Goal: Task Accomplishment & Management: Manage account settings

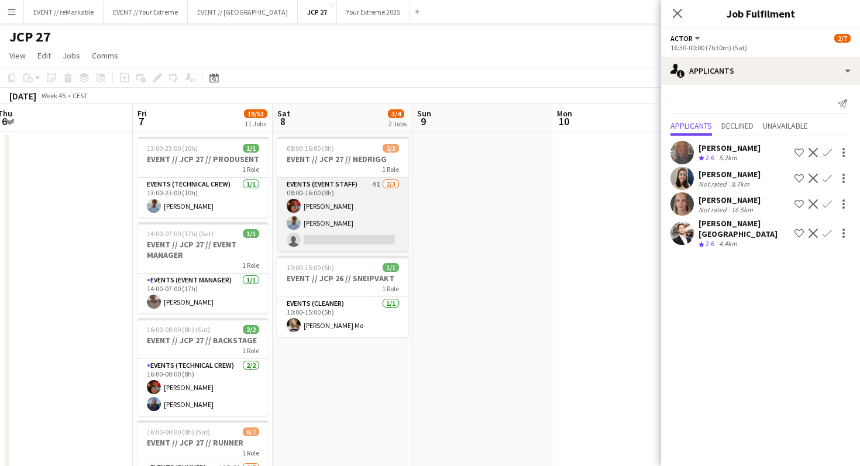
scroll to position [0, 424]
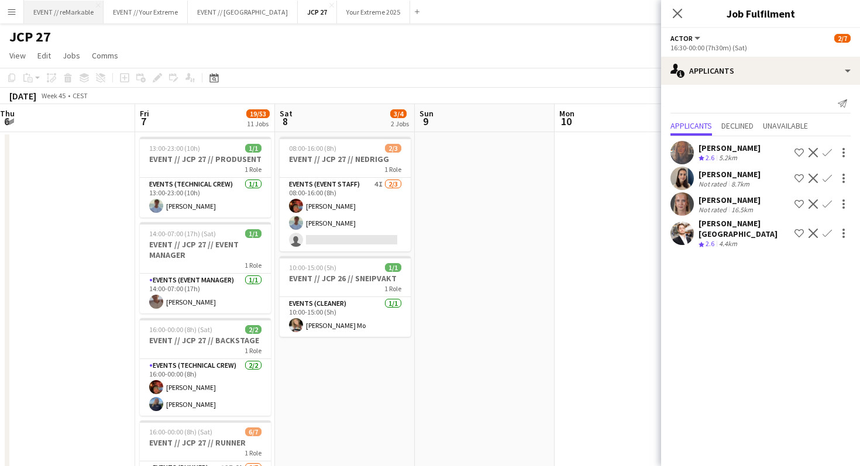
click at [88, 16] on button "EVENT // reMarkable Close" at bounding box center [64, 12] width 80 height 23
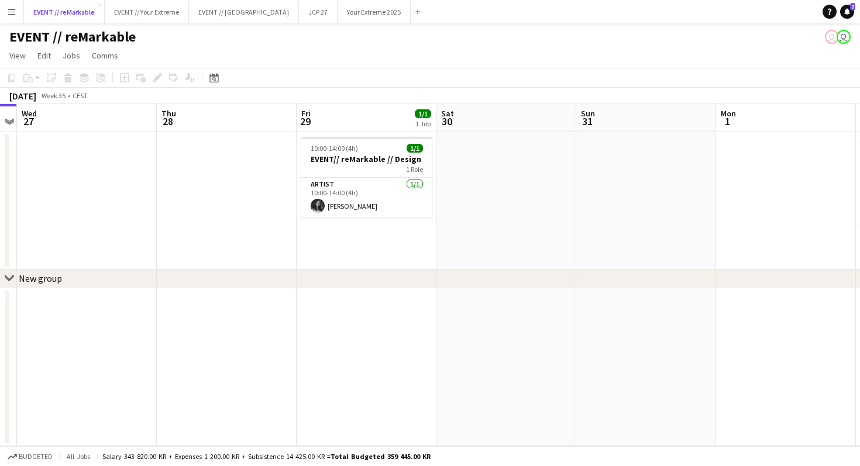
scroll to position [0, 445]
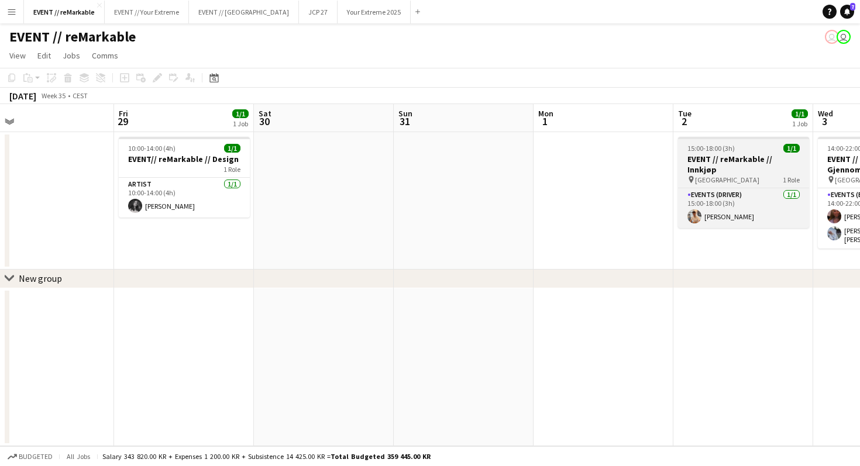
click at [737, 154] on h3 "EVENT // reMarkable // Innkjøp" at bounding box center [743, 164] width 131 height 21
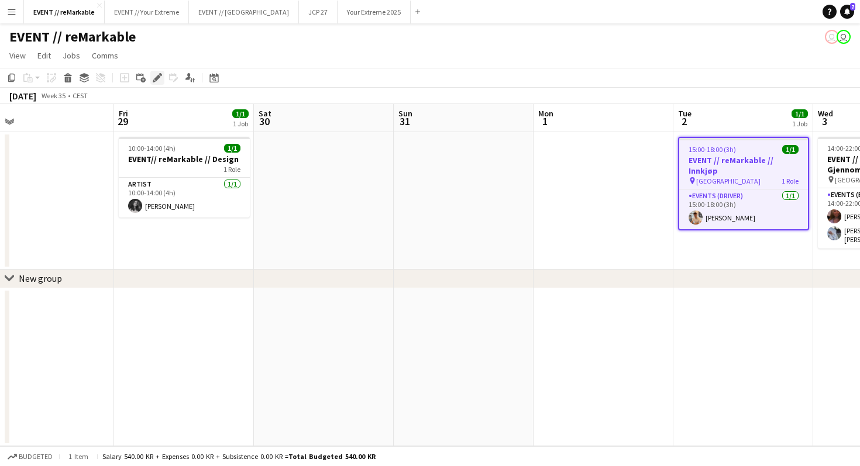
click at [155, 73] on div "Edit" at bounding box center [157, 78] width 14 height 14
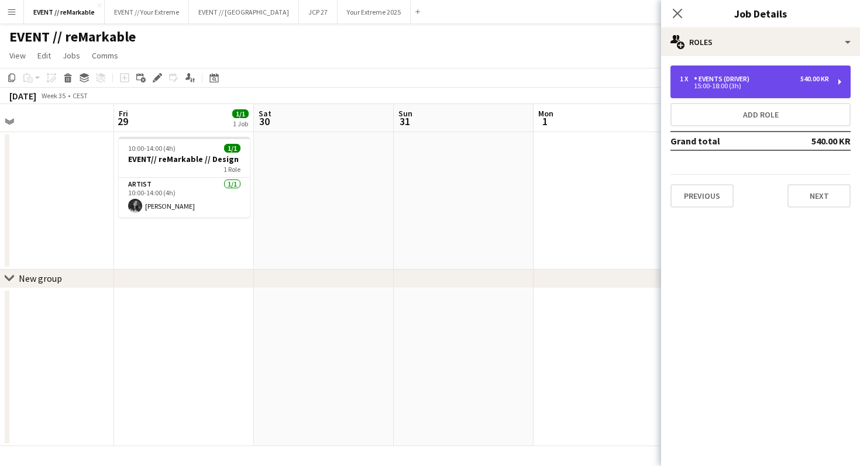
click at [774, 79] on div "1 x Events (Driver) 540.00 KR" at bounding box center [754, 79] width 149 height 8
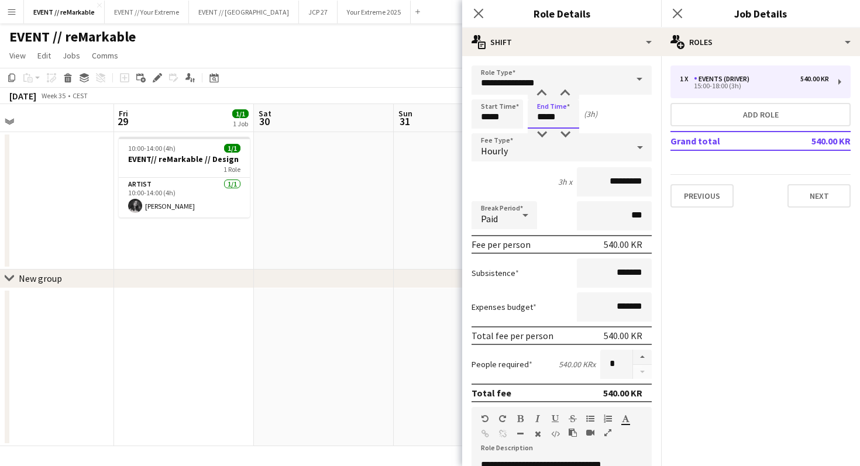
click at [552, 116] on input "*****" at bounding box center [552, 113] width 51 height 29
click at [550, 130] on div at bounding box center [541, 135] width 23 height 12
click at [541, 95] on div at bounding box center [541, 94] width 23 height 12
type input "*****"
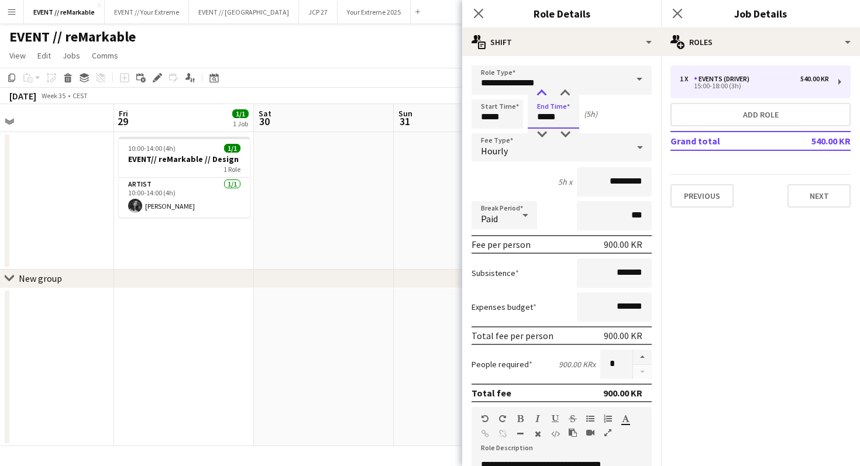
click at [542, 94] on div at bounding box center [541, 94] width 23 height 12
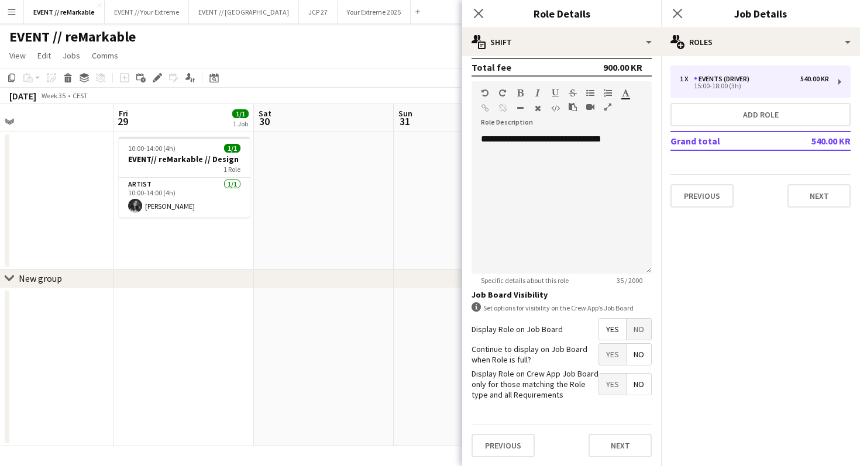
click at [436, 403] on app-date-cell at bounding box center [464, 367] width 140 height 158
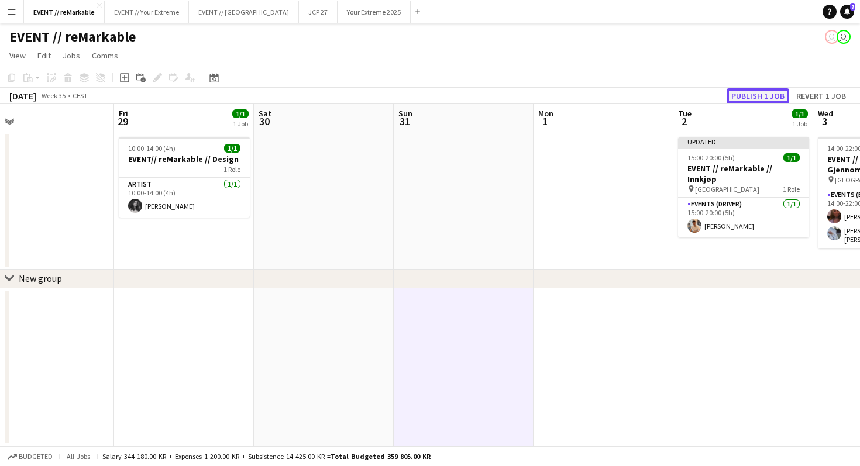
click at [767, 95] on button "Publish 1 job" at bounding box center [757, 95] width 63 height 15
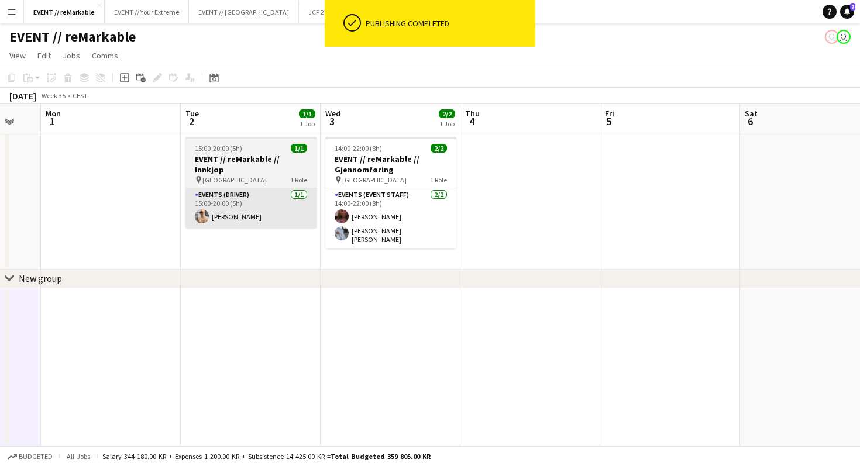
scroll to position [0, 382]
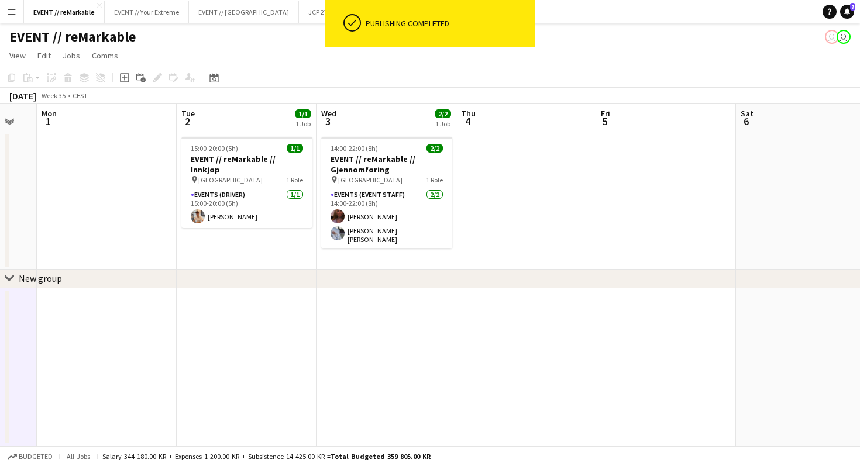
click at [609, 241] on app-date-cell at bounding box center [666, 200] width 140 height 137
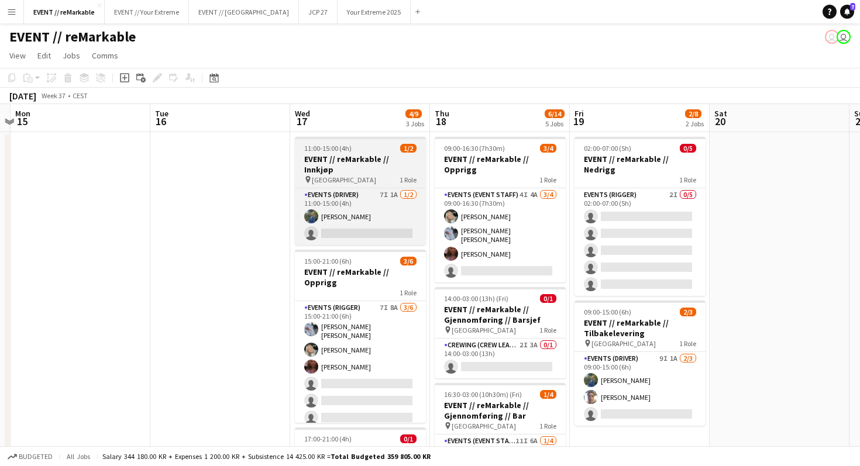
scroll to position [0, 433]
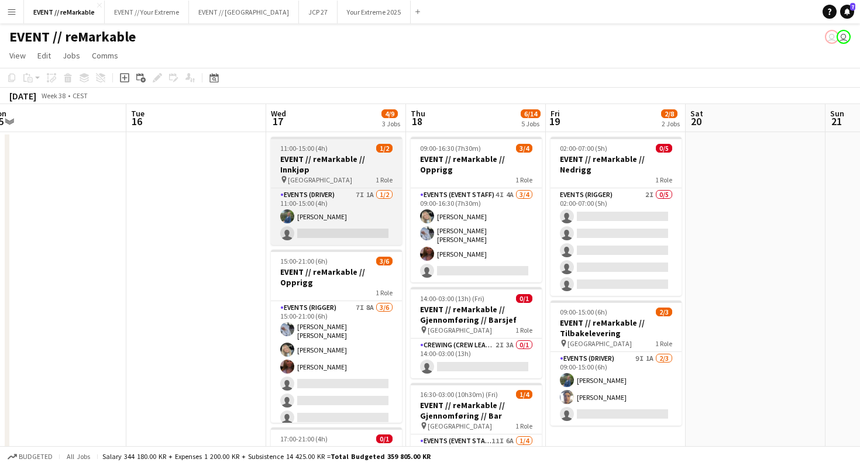
click at [328, 150] on div "11:00-15:00 (4h) 1/2" at bounding box center [336, 148] width 131 height 9
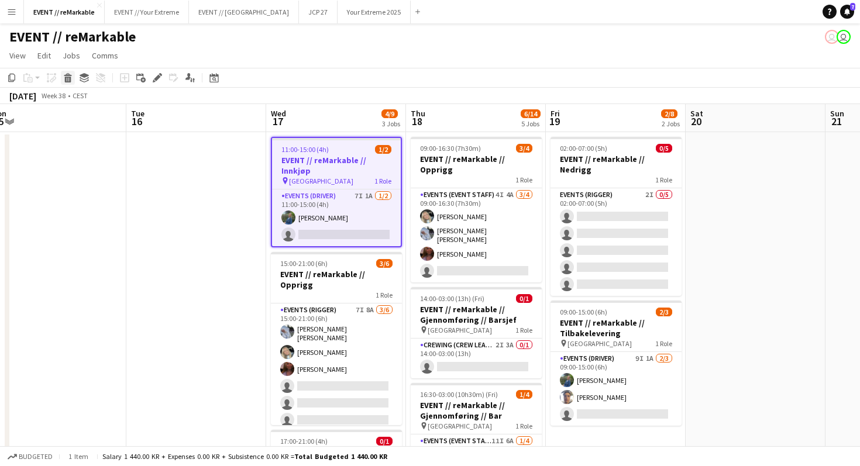
click at [70, 80] on icon at bounding box center [68, 80] width 6 height 6
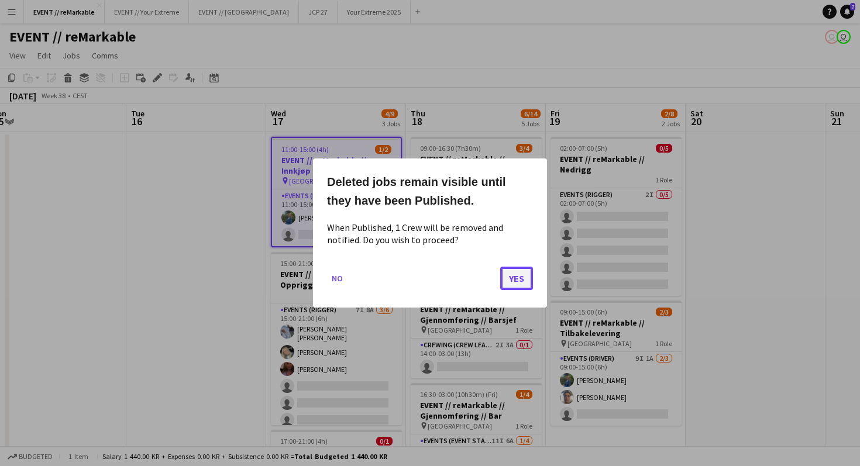
click at [515, 275] on button "Yes" at bounding box center [516, 278] width 33 height 23
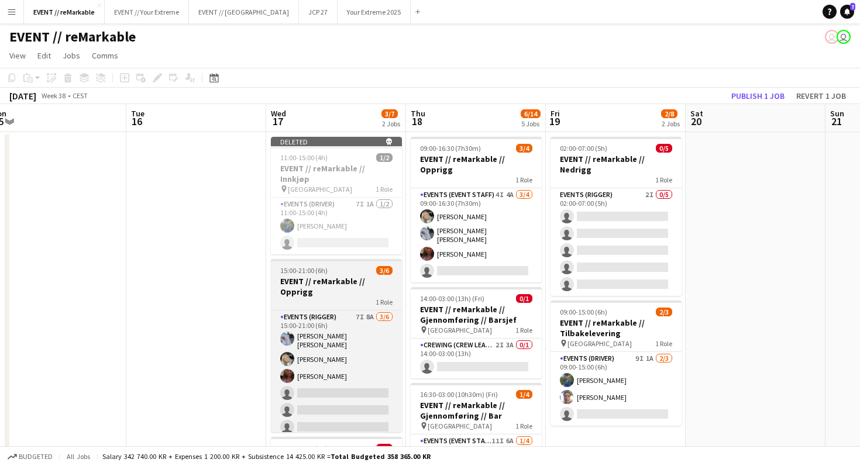
click at [343, 266] on div "15:00-21:00 (6h) 3/6" at bounding box center [336, 270] width 131 height 9
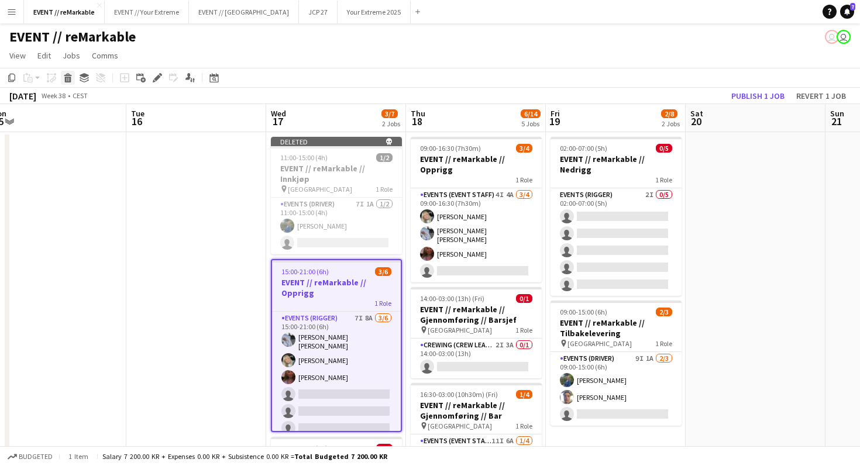
click at [70, 80] on icon at bounding box center [68, 80] width 6 height 6
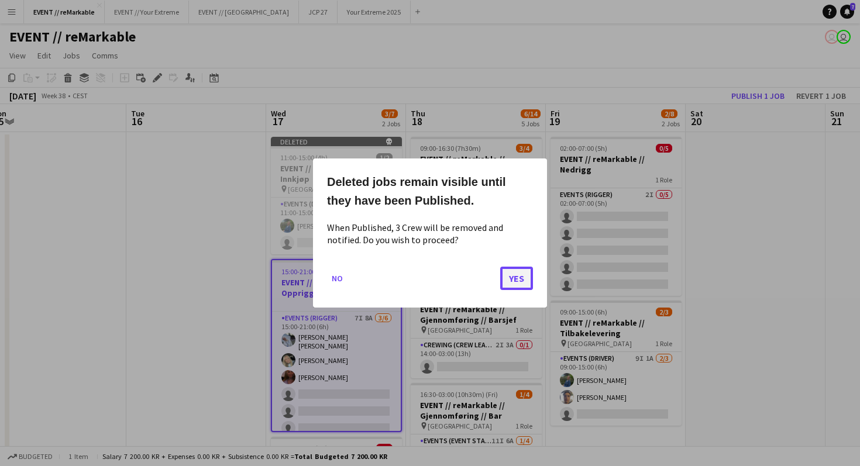
click at [516, 271] on button "Yes" at bounding box center [516, 278] width 33 height 23
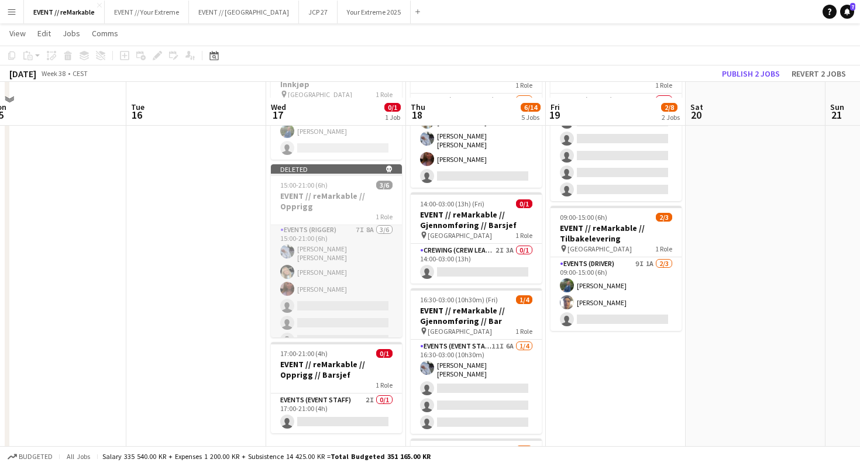
scroll to position [115, 0]
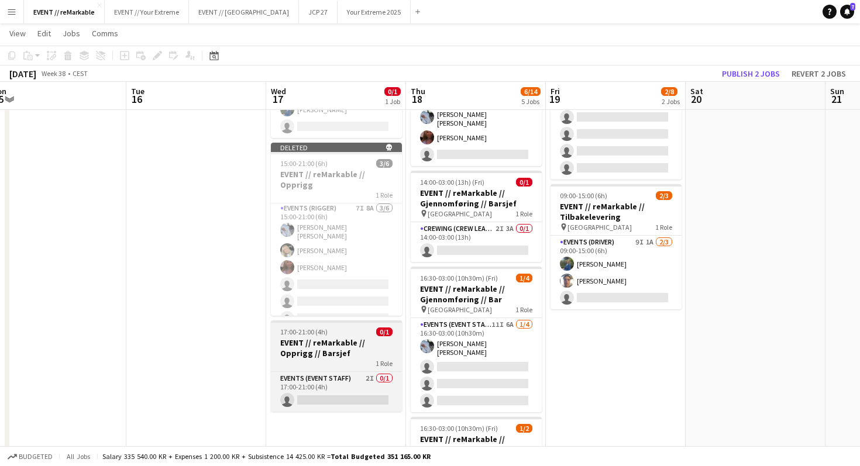
click at [335, 337] on h3 "EVENT // reMarkable // Opprigg // Barsjef" at bounding box center [336, 347] width 131 height 21
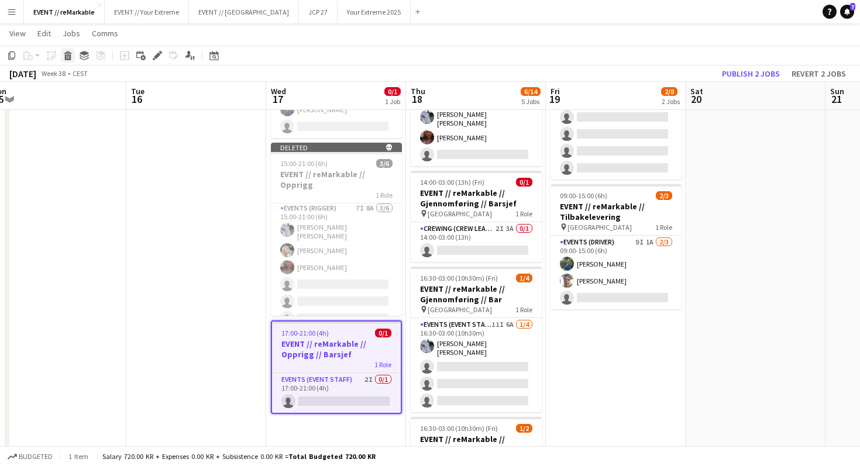
click at [69, 54] on icon at bounding box center [68, 57] width 6 height 6
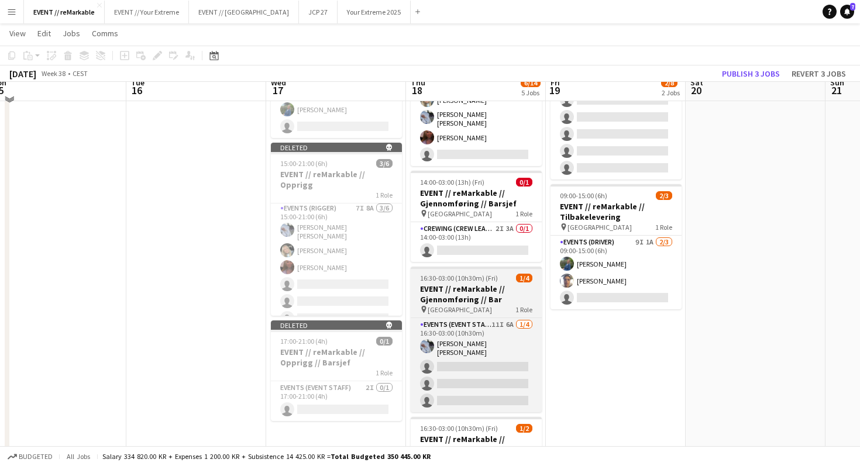
scroll to position [0, 0]
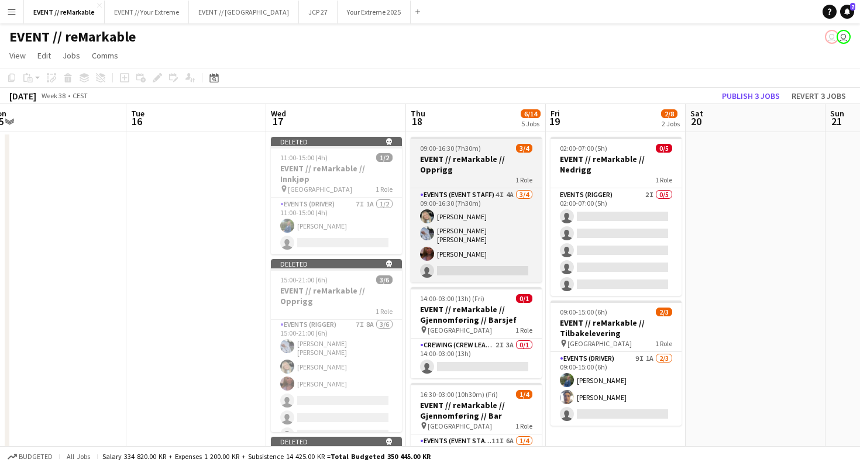
click at [466, 155] on h3 "EVENT // reMarkable // Opprigg" at bounding box center [476, 164] width 131 height 21
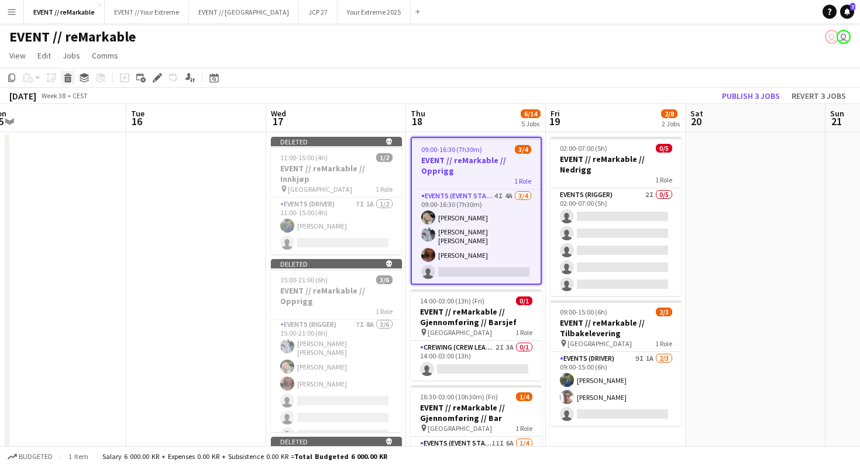
click at [67, 79] on icon at bounding box center [68, 80] width 6 height 6
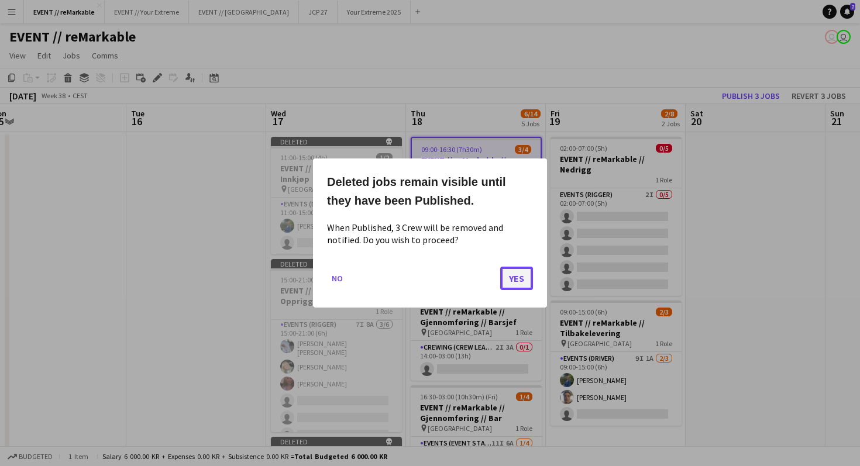
click at [513, 279] on button "Yes" at bounding box center [516, 278] width 33 height 23
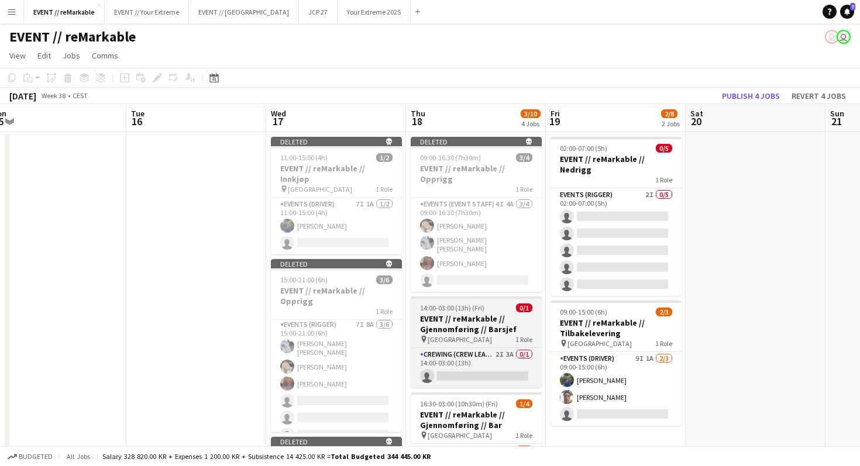
click at [459, 313] on h3 "EVENT // reMarkable // Gjennomføring // Barsjef" at bounding box center [476, 323] width 131 height 21
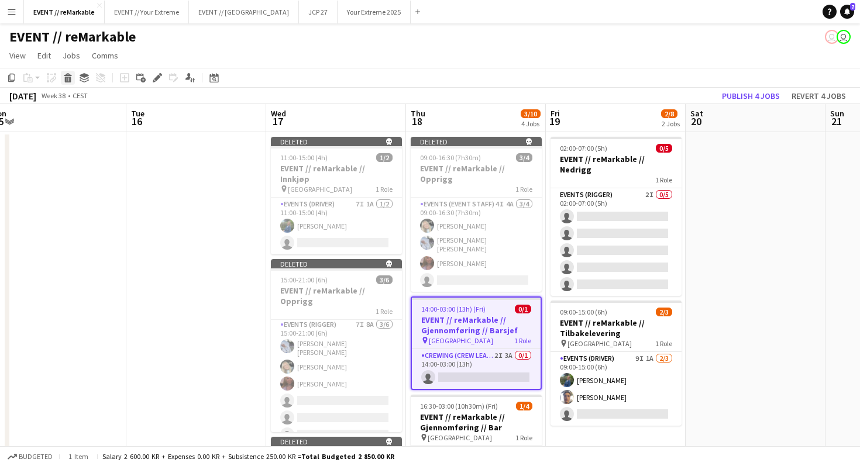
click at [70, 76] on icon at bounding box center [68, 74] width 8 height 3
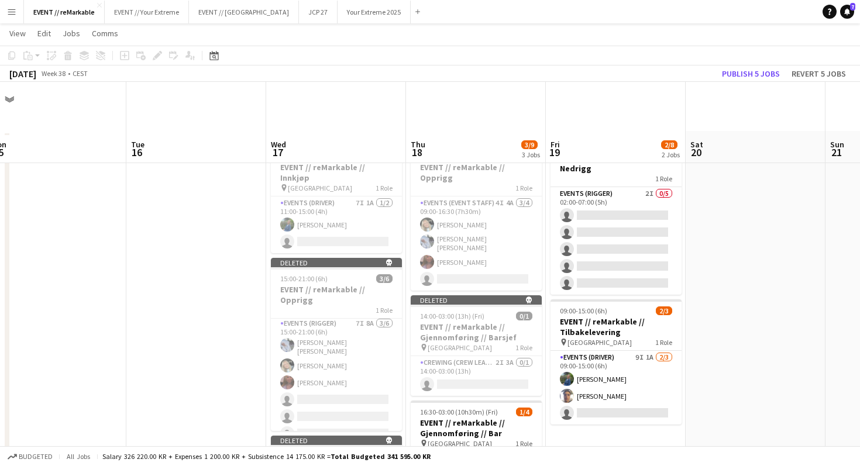
scroll to position [318, 0]
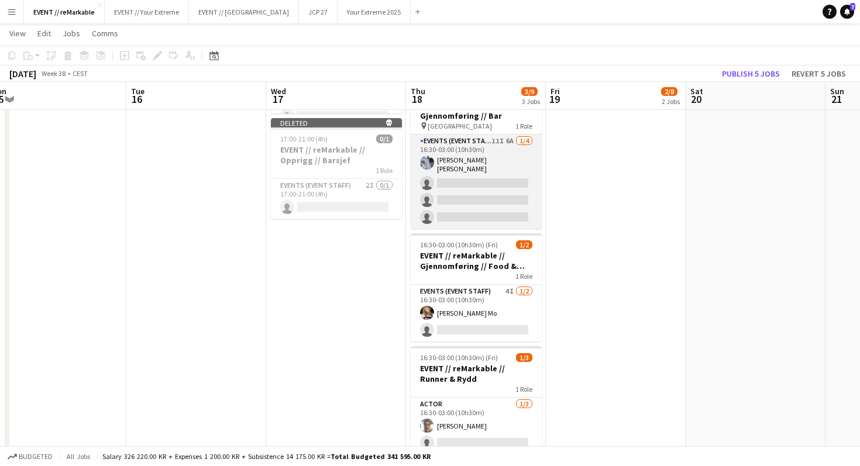
click at [468, 134] on app-card-role "Events (Event Staff) 11I 6A [DATE] 16:30-03:00 (10h30m) [PERSON_NAME] [PERSON_N…" at bounding box center [476, 181] width 131 height 94
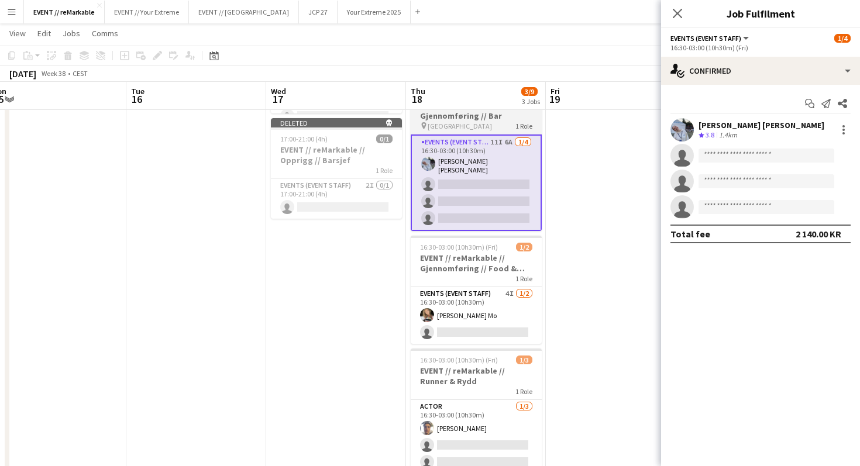
click at [466, 116] on app-job-card "16:30-03:00 (10h30m) (Fri) 1/4 EVENT // reMarkable // Gjennomføring // Bar pin …" at bounding box center [476, 157] width 131 height 148
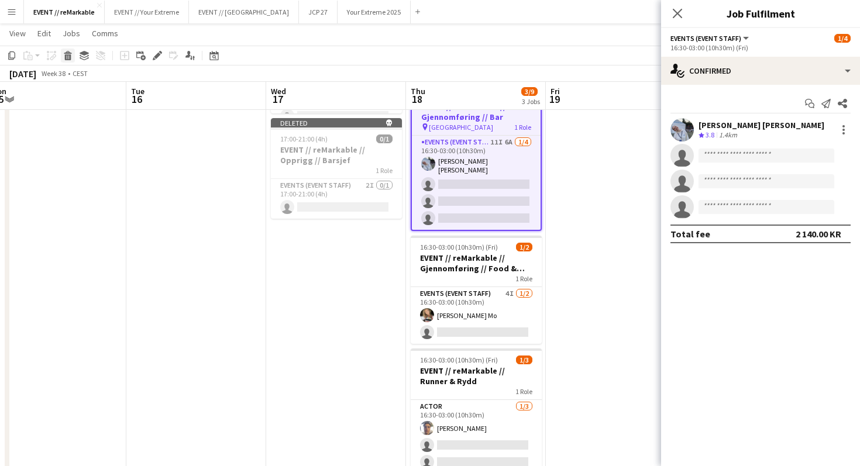
click at [68, 51] on icon "Delete" at bounding box center [67, 55] width 9 height 9
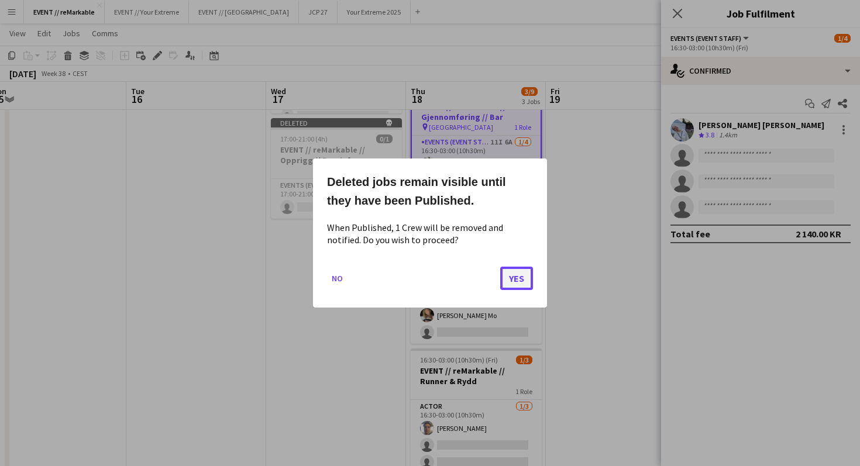
click at [504, 269] on button "Yes" at bounding box center [516, 278] width 33 height 23
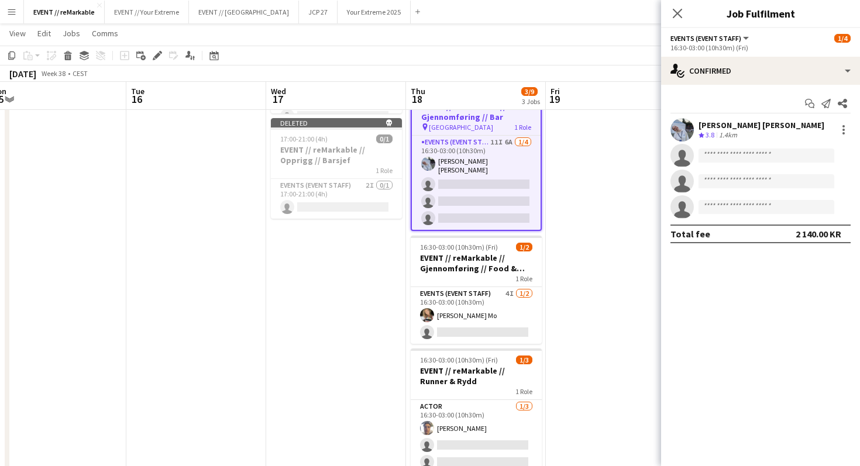
scroll to position [318, 0]
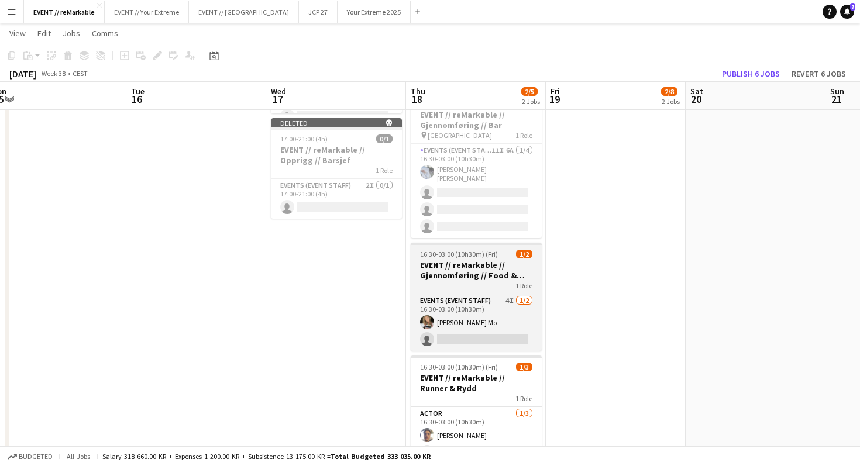
click at [464, 260] on h3 "EVENT // reMarkable // Gjennomføring // Food & Beverage" at bounding box center [476, 270] width 131 height 21
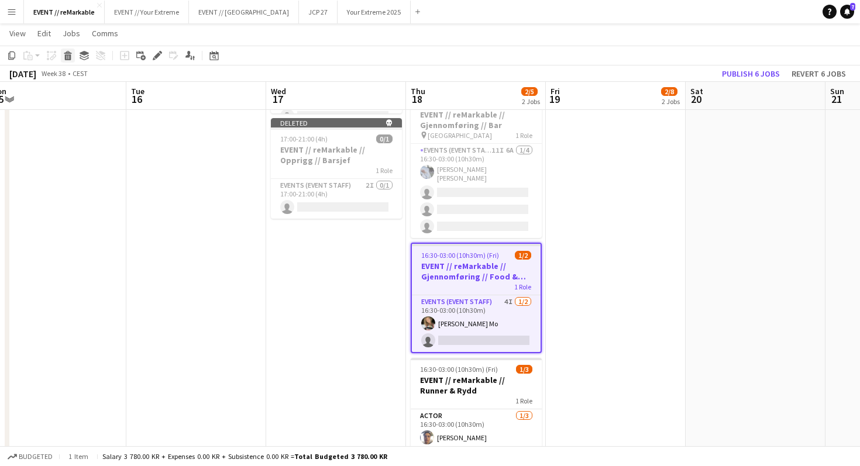
click at [65, 54] on icon "Delete" at bounding box center [67, 55] width 9 height 9
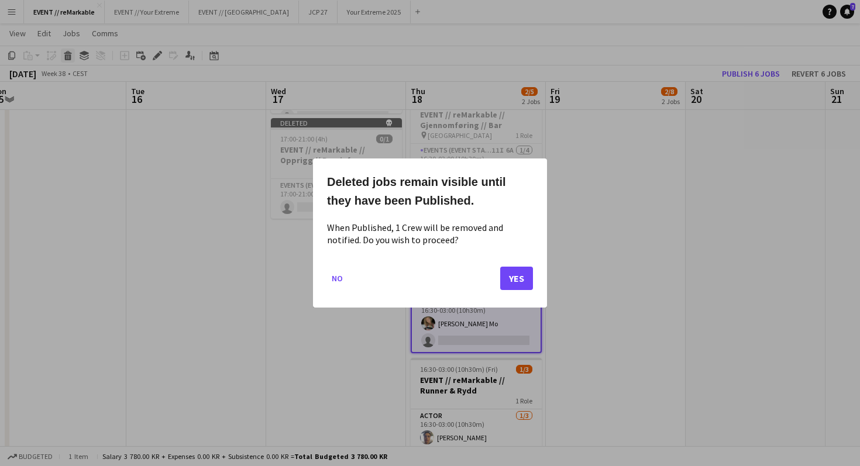
scroll to position [0, 0]
click at [516, 278] on button "Yes" at bounding box center [516, 278] width 33 height 23
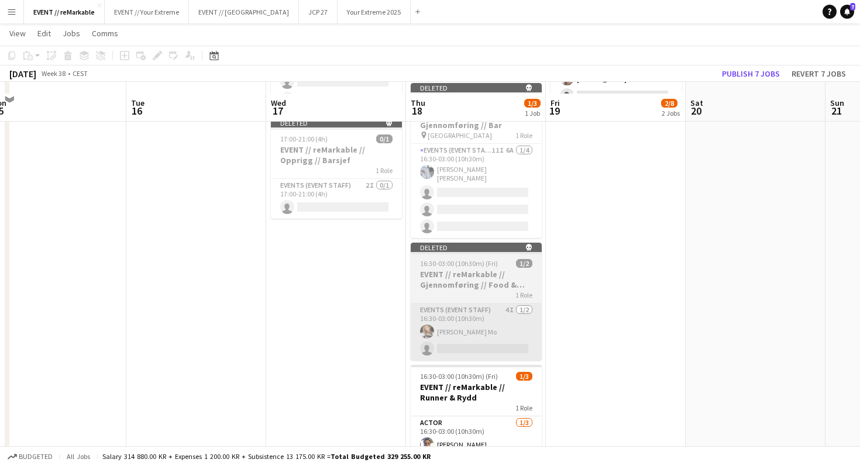
scroll to position [398, 0]
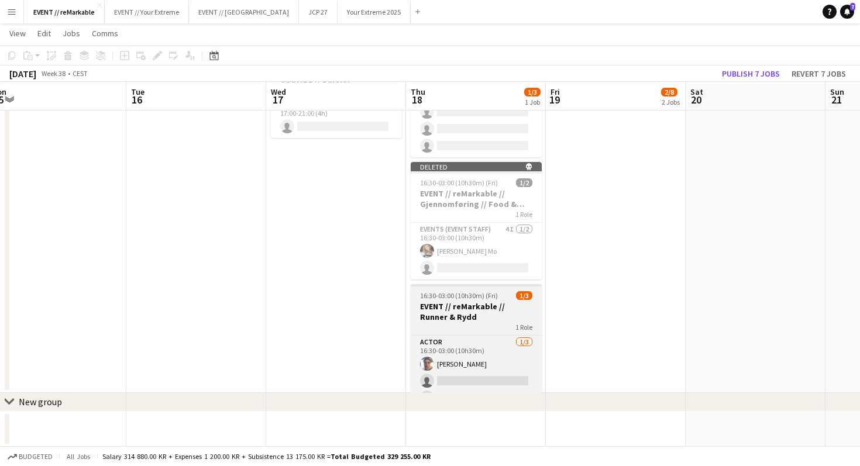
click at [472, 301] on h3 "EVENT // reMarkable // Runner & Rydd" at bounding box center [476, 311] width 131 height 21
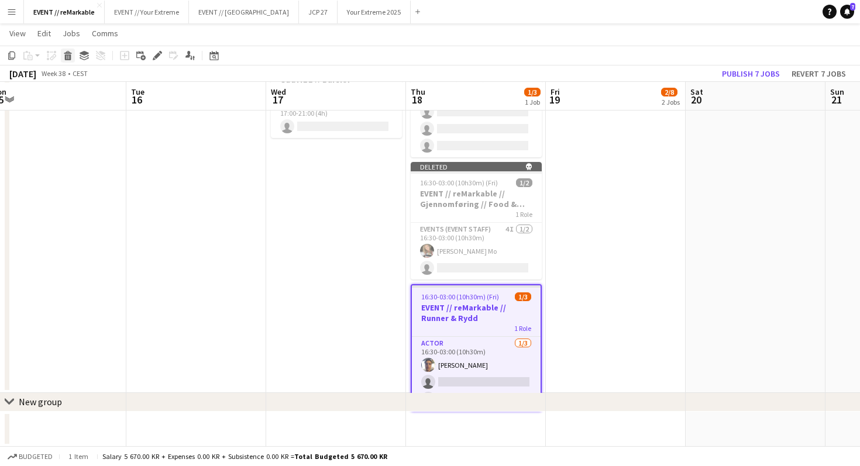
click at [70, 61] on div "Delete" at bounding box center [68, 56] width 14 height 14
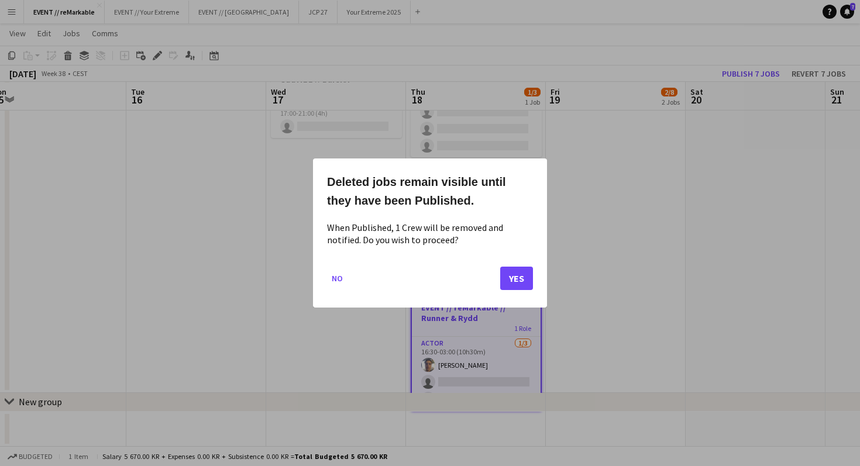
scroll to position [0, 0]
click at [515, 279] on button "Yes" at bounding box center [516, 278] width 33 height 23
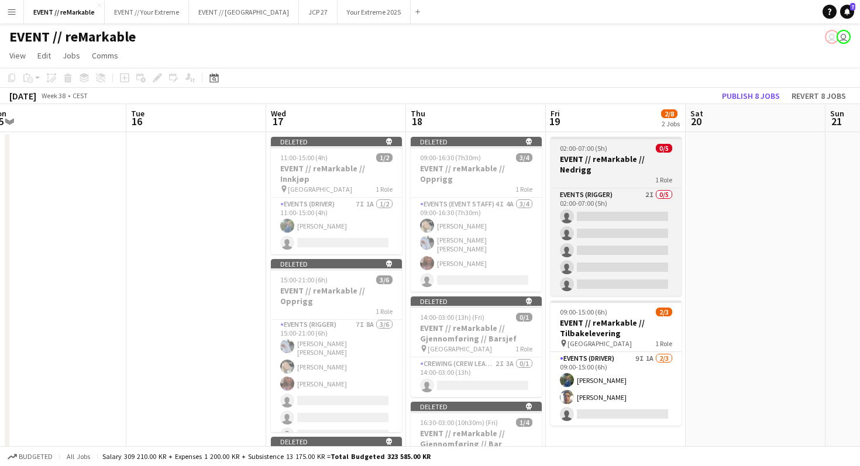
click at [595, 151] on span "02:00-07:00 (5h)" at bounding box center [583, 148] width 47 height 9
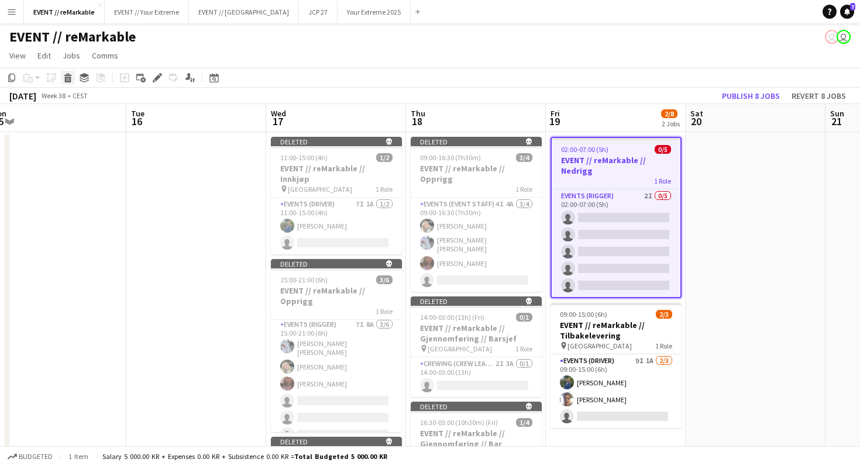
click at [74, 78] on div "Delete" at bounding box center [68, 78] width 14 height 14
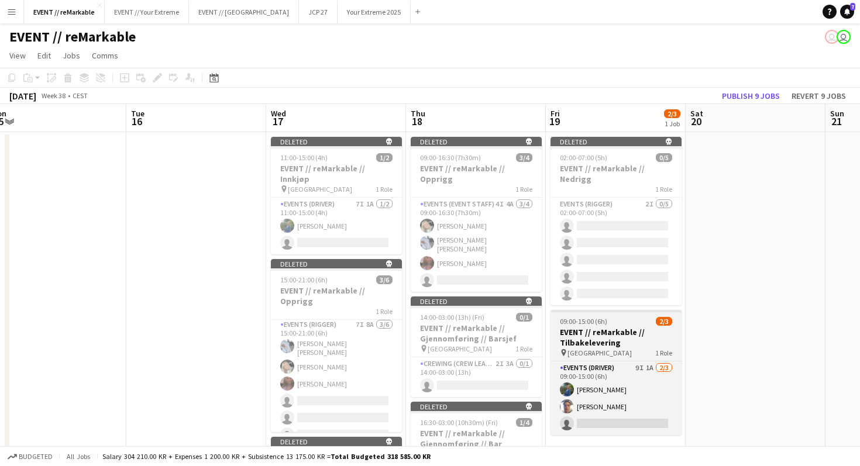
click at [605, 327] on h3 "EVENT // reMarkable // Tilbakelevering" at bounding box center [615, 337] width 131 height 21
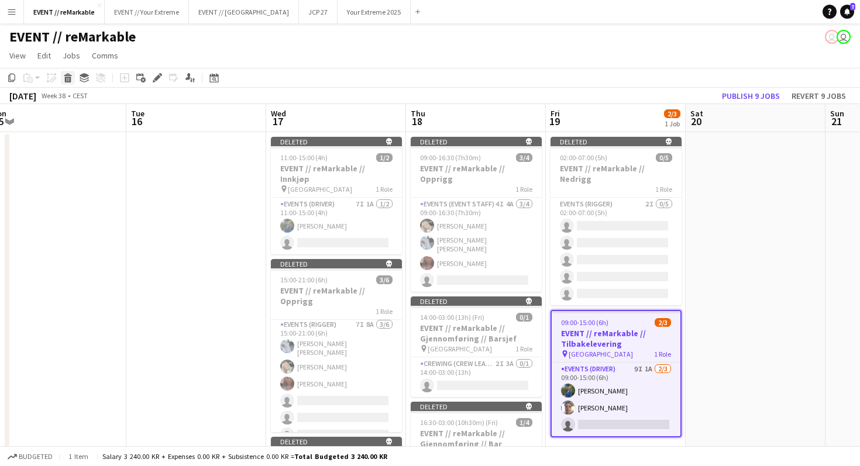
click at [70, 78] on icon at bounding box center [68, 80] width 6 height 6
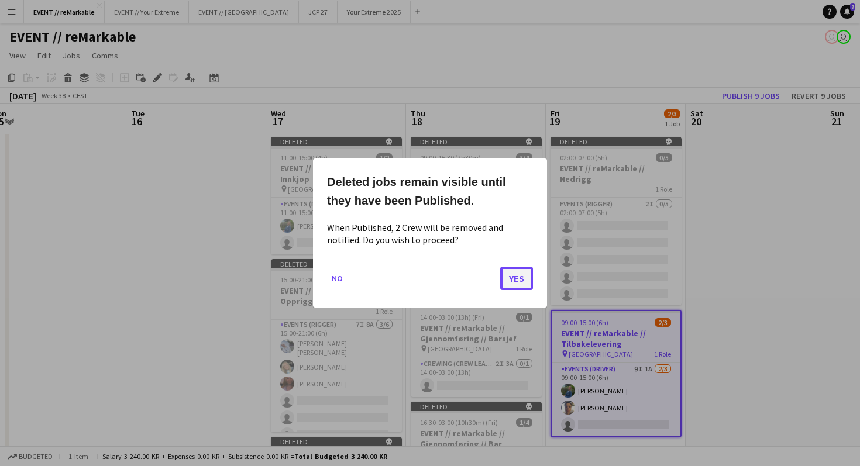
click at [508, 284] on button "Yes" at bounding box center [516, 278] width 33 height 23
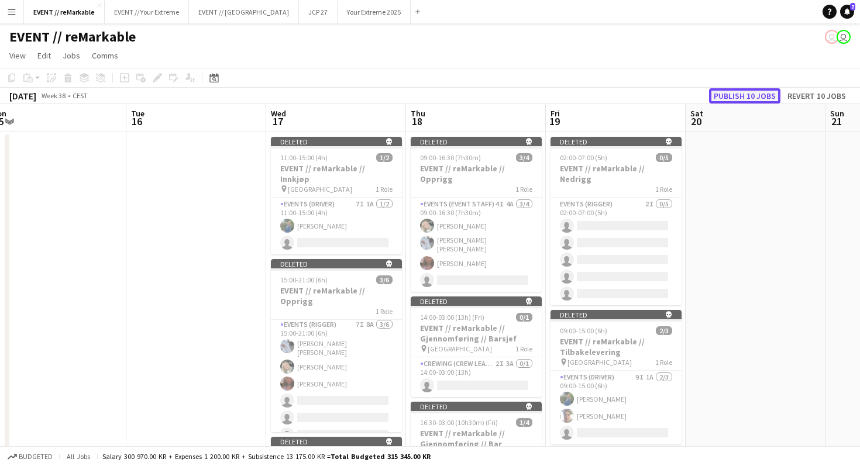
click at [749, 90] on button "Publish 10 jobs" at bounding box center [744, 95] width 71 height 15
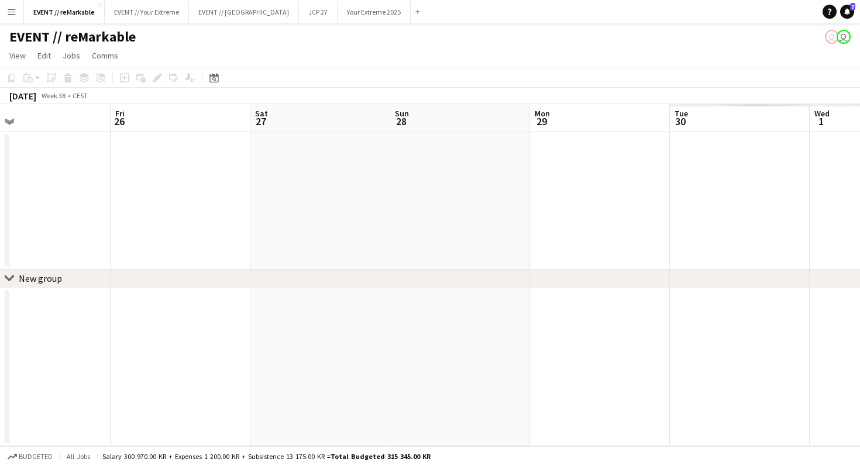
scroll to position [0, 345]
